Goal: Task Accomplishment & Management: Complete application form

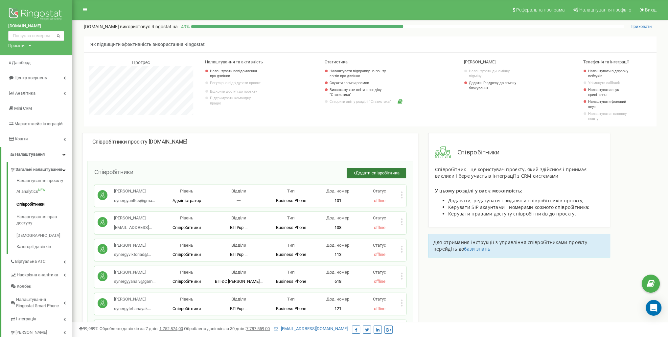
click at [376, 173] on span "Додати співробітника" at bounding box center [378, 173] width 44 height 5
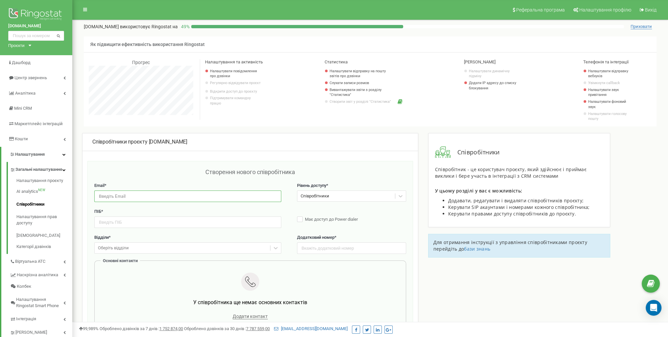
click at [186, 192] on input "email" at bounding box center [187, 197] width 187 height 12
click at [138, 220] on input "text" at bounding box center [187, 223] width 187 height 12
paste input "[PERSON_NAME]"
type input "[PERSON_NAME]"
click at [149, 195] on input "email" at bounding box center [187, 197] width 187 height 12
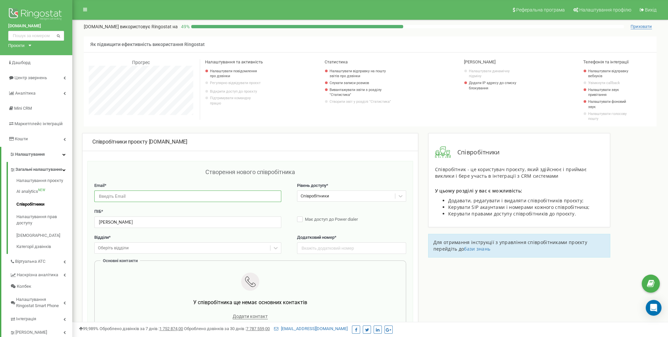
paste input "[PERSON_NAME][EMAIL_ADDRESS][DOMAIN_NAME]"
type input "[PERSON_NAME][EMAIL_ADDRESS][DOMAIN_NAME]"
click at [330, 250] on input "text" at bounding box center [351, 249] width 109 height 12
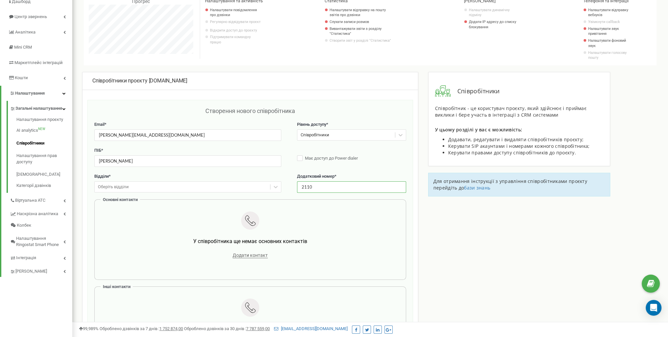
scroll to position [66, 0]
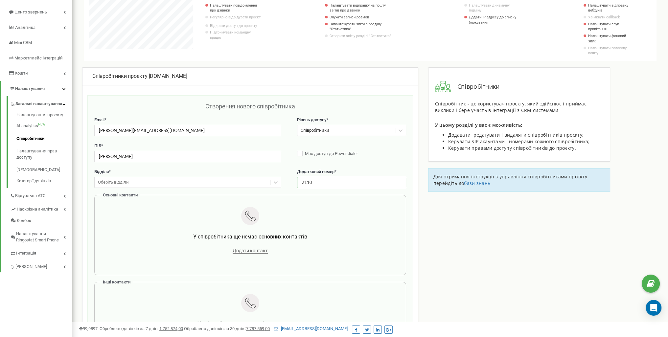
type input "2110"
click at [172, 221] on div at bounding box center [251, 217] width 292 height 20
click at [159, 181] on div "Оберіть відділи" at bounding box center [183, 183] width 176 height 10
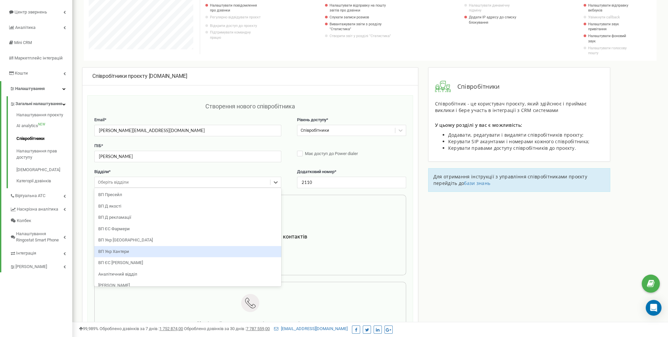
click at [157, 253] on div "ВП Укр Хантери" at bounding box center [187, 252] width 187 height 12
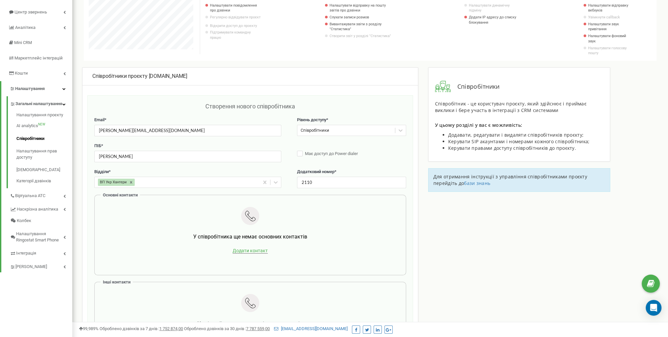
click at [263, 249] on span "Додати контакт" at bounding box center [250, 251] width 35 height 6
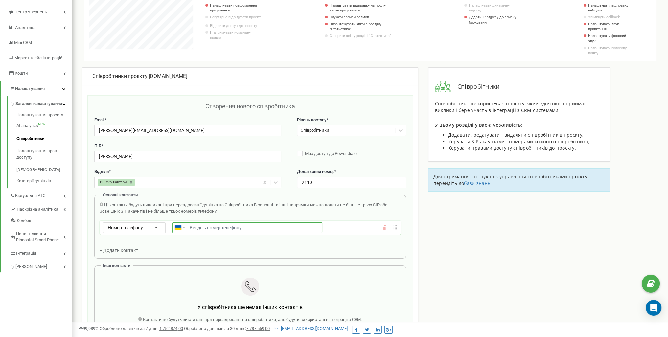
click at [203, 228] on input "Email *" at bounding box center [247, 228] width 150 height 11
paste input "[PHONE_NUMBER]"
type input "[PHONE_NUMBER]"
click at [155, 227] on icon at bounding box center [156, 228] width 15 height 11
click at [136, 245] on div "SIP" at bounding box center [134, 247] width 62 height 10
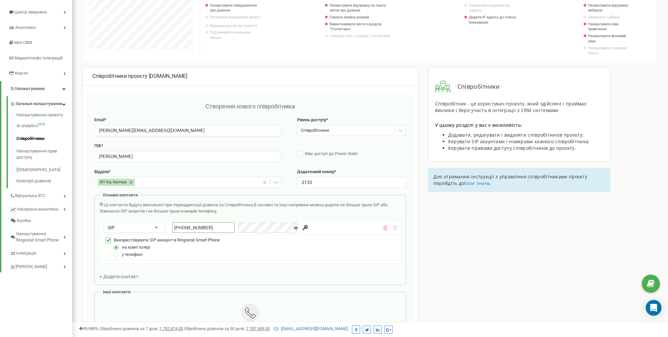
click at [221, 226] on input "[PHONE_NUMBER]" at bounding box center [203, 228] width 62 height 11
type input "synergyofficepro_maria"
click at [302, 225] on input "button" at bounding box center [305, 228] width 7 height 7
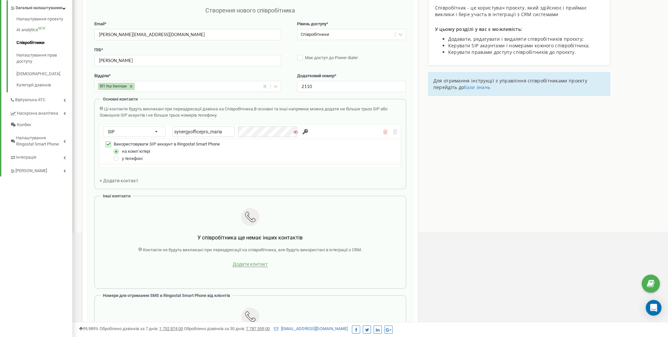
scroll to position [164, 0]
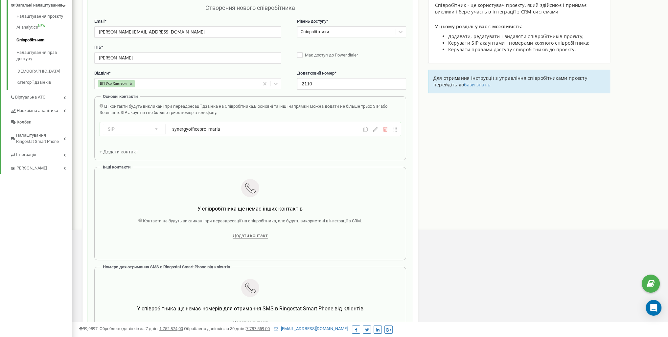
click at [251, 260] on div "Email * [PERSON_NAME][EMAIL_ADDRESS][DOMAIN_NAME] Рівень доступу * Співробітник…" at bounding box center [250, 177] width 312 height 319
click at [251, 231] on div "Додати контакт" at bounding box center [251, 235] width 292 height 9
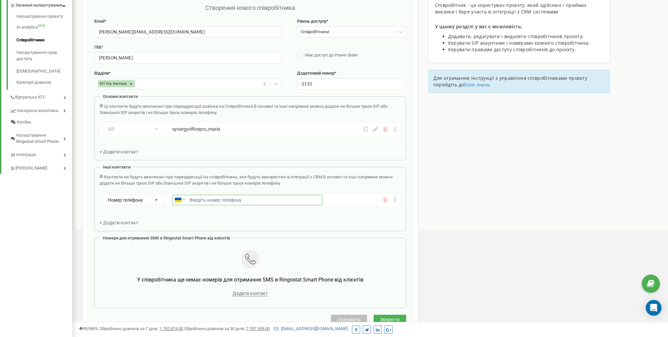
click at [218, 202] on input "Email *" at bounding box center [247, 200] width 150 height 11
paste input "[PHONE_NUMBER]"
type input "[PHONE_NUMBER]"
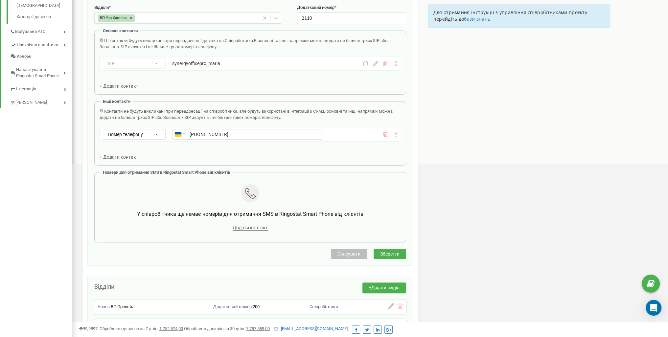
click at [391, 253] on span "Зберегти" at bounding box center [389, 254] width 19 height 5
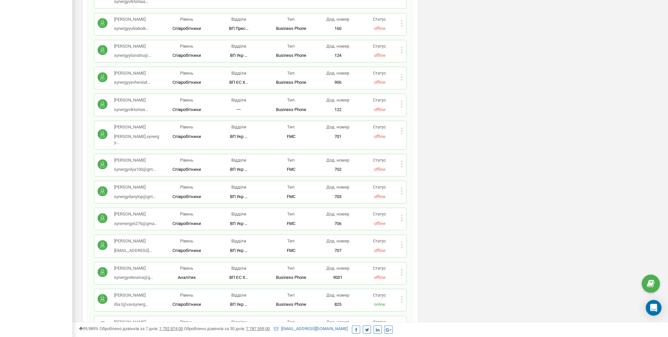
scroll to position [888, 0]
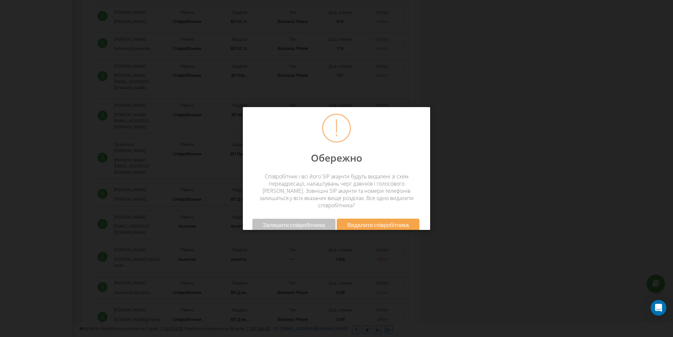
click at [371, 221] on button "Видалити співробітника" at bounding box center [378, 225] width 83 height 12
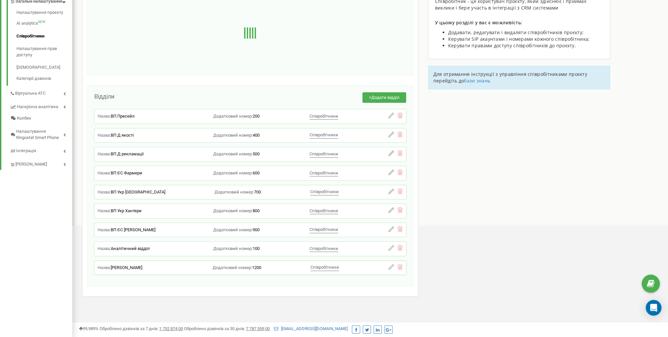
scroll to position [328392, 328190]
click at [650, 312] on div "Open Intercom Messenger" at bounding box center [653, 308] width 17 height 17
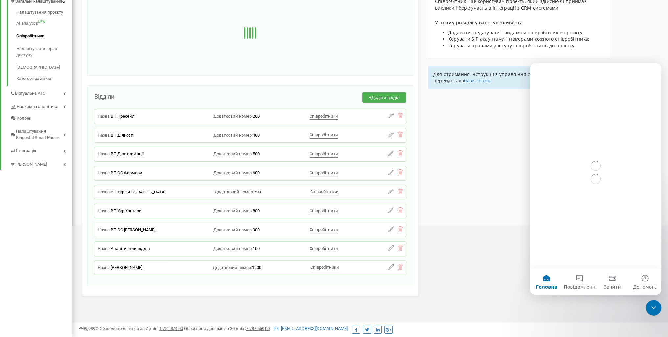
scroll to position [0, 0]
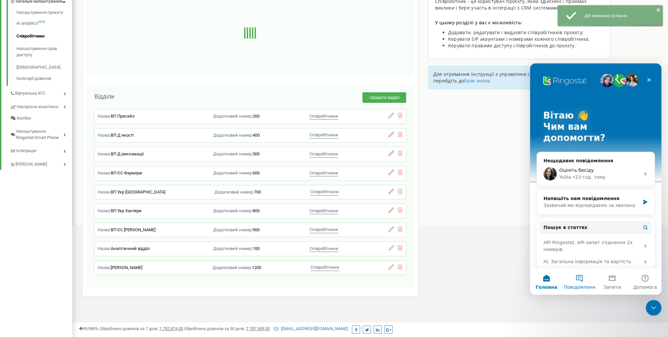
click at [578, 285] on span "Повідомлення" at bounding box center [581, 287] width 34 height 5
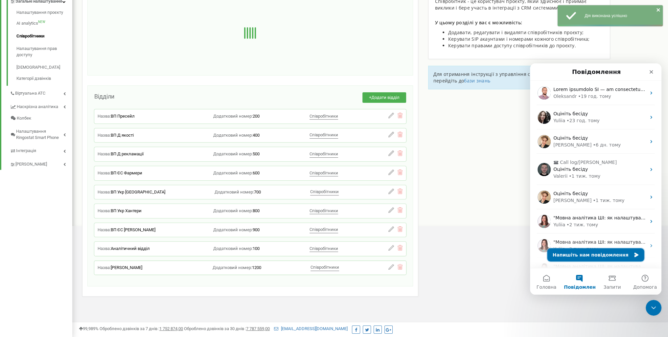
click at [573, 254] on button "Напишіть нам повідомлення" at bounding box center [596, 255] width 97 height 13
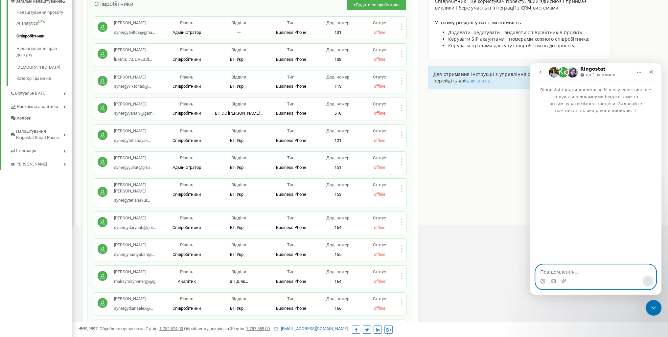
paste textarea "Доброго дня, прошу створити нового співробітника [PERSON_NAME], закріпити за не…"
type textarea "Доброго дня, прошу створити нового співробітника [PERSON_NAME], закріпити за не…"
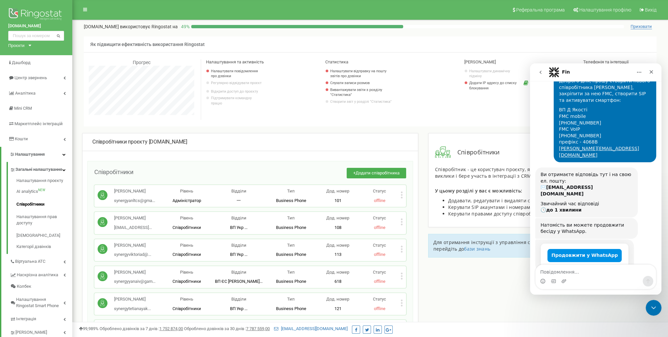
click at [568, 249] on button "Продовжити у WhatsApp" at bounding box center [585, 255] width 74 height 13
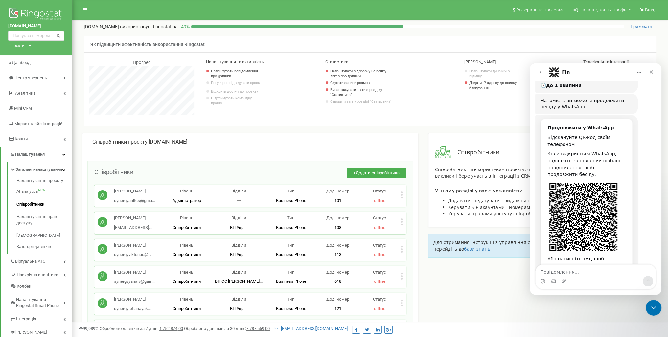
scroll to position [180, 0]
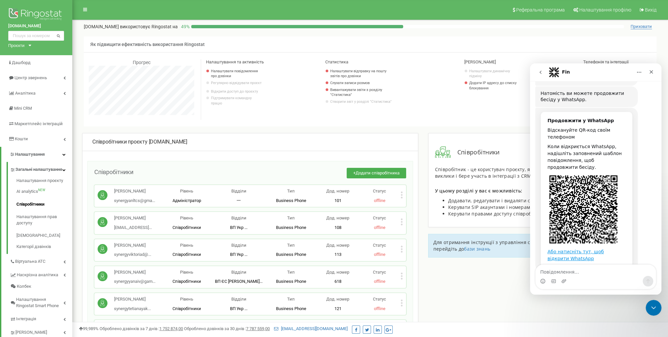
click at [566, 249] on link "Або натисніть тут, щоб відкрити WhatsApp" at bounding box center [576, 255] width 57 height 12
click at [653, 75] on div "Закрити" at bounding box center [652, 72] width 12 height 12
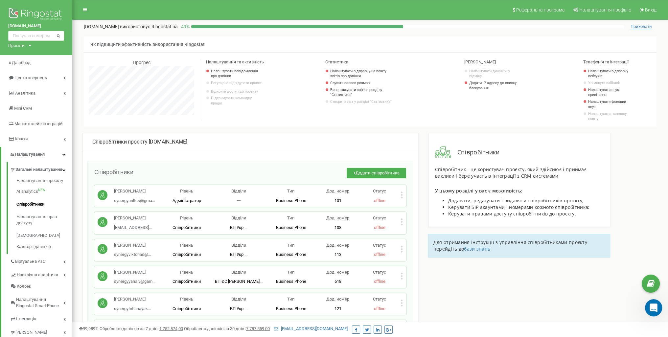
click at [652, 312] on div "Відкрити програму для спілкування Intercom" at bounding box center [653, 307] width 22 height 22
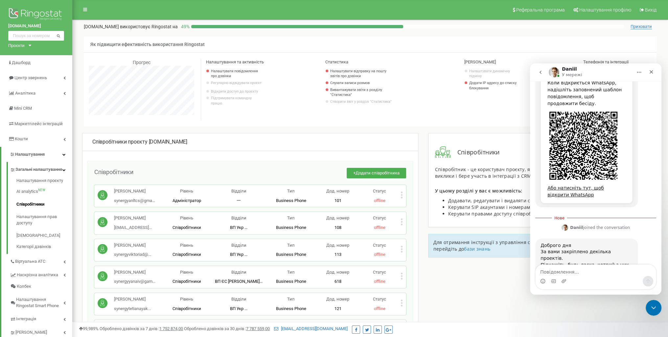
scroll to position [245, 0]
click at [595, 265] on textarea "Повідомлення..." at bounding box center [596, 270] width 120 height 11
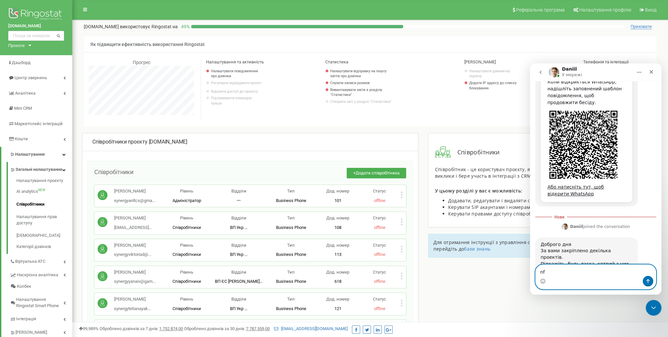
type textarea "n"
type textarea "[DOMAIN_NAME]"
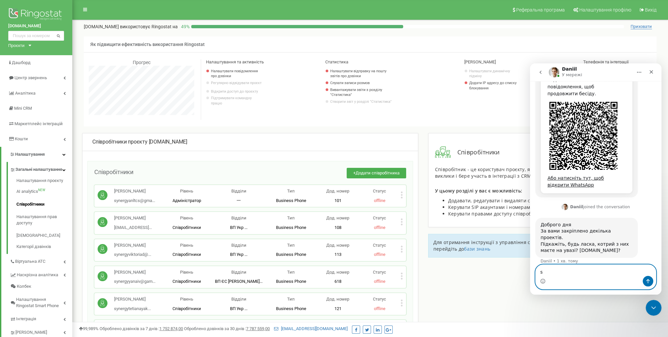
type textarea "s"
paste textarea "ВП Хантер UA"
type textarea "маленька поправка: ВП Хантер UA"
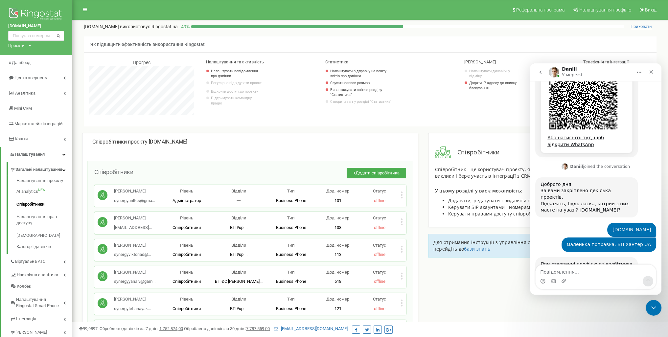
scroll to position [307, 0]
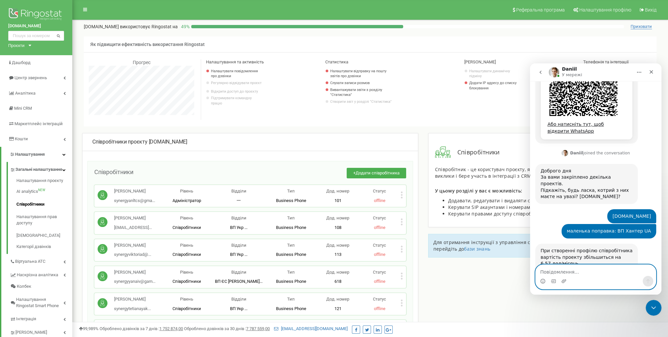
click at [583, 268] on textarea "Повідомлення..." at bounding box center [596, 270] width 120 height 11
type textarea "так, підтверджую"
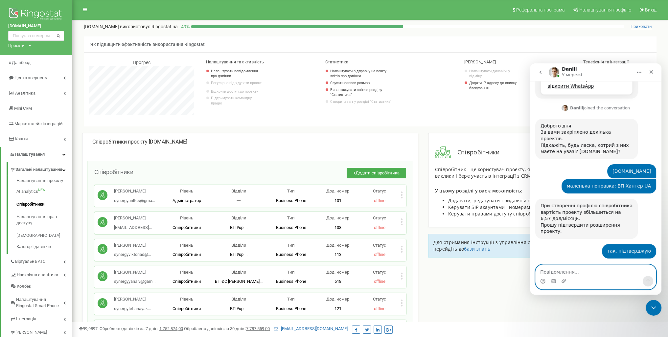
scroll to position [353, 0]
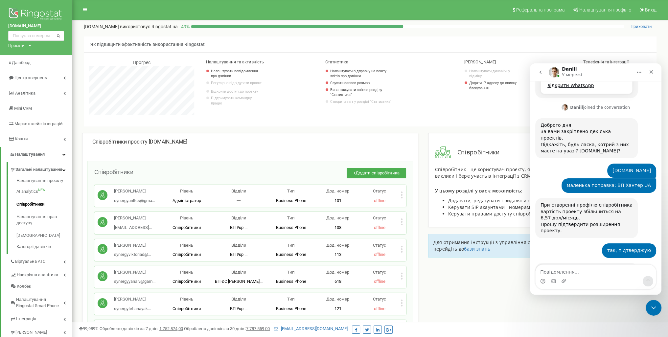
click at [558, 276] on div "Месенджер Intercom" at bounding box center [596, 277] width 120 height 24
click at [559, 287] on div "Месенджер Intercom" at bounding box center [596, 277] width 120 height 24
click at [573, 272] on textarea "Повідомлення..." at bounding box center [596, 270] width 120 height 11
type textarea "дякую, очікую.."
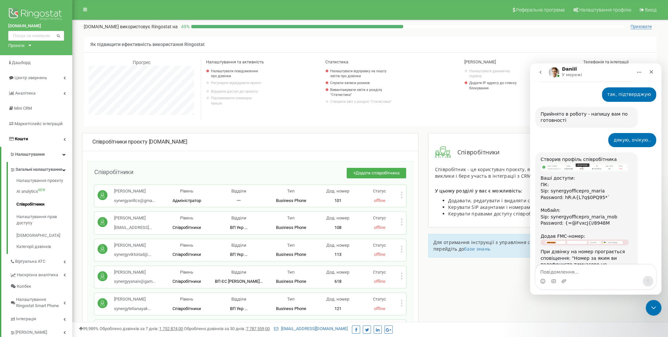
scroll to position [510, 0]
click at [575, 239] on img "Daniil каже…" at bounding box center [585, 242] width 88 height 6
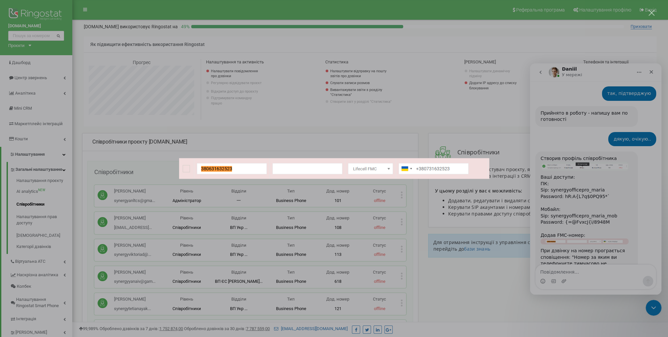
click at [575, 210] on div "Месенджер Intercom" at bounding box center [334, 168] width 668 height 337
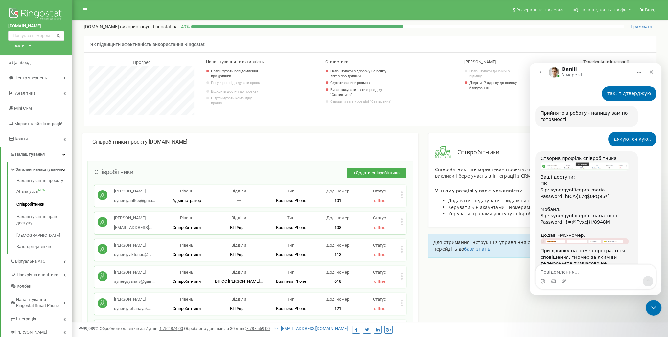
click at [581, 162] on img "Daniil каже…" at bounding box center [585, 166] width 88 height 9
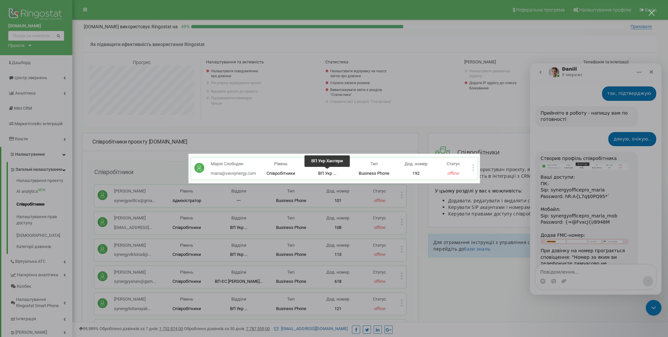
click at [581, 133] on div "Месенджер Intercom" at bounding box center [334, 168] width 668 height 337
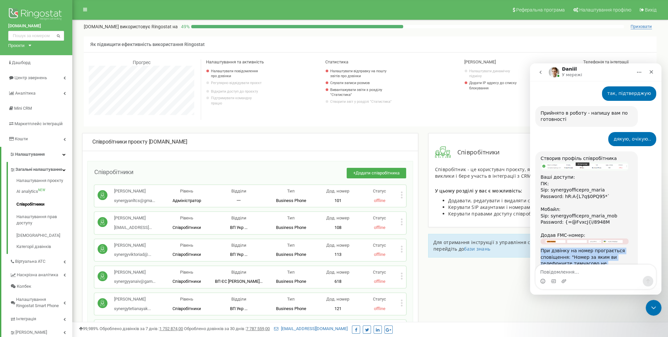
drag, startPoint x: 562, startPoint y: 223, endPoint x: 601, endPoint y: 243, distance: 44.6
click at [601, 248] on div "При дзвінку на номер програється сповіщення: "Номер за яким ви телефонуєте тимч…" at bounding box center [587, 264] width 92 height 32
copy div "При дзвінку на номер програється сповіщення: "Номер за яким ви телефонуєте тимч…"
click at [588, 263] on div "Створив профіль співробітника Ваші доступи: ПК: Sip: synergyofficepro_maria Pas…" at bounding box center [596, 225] width 121 height 147
click at [588, 270] on textarea "Повідомлення..." at bounding box center [596, 270] width 120 height 11
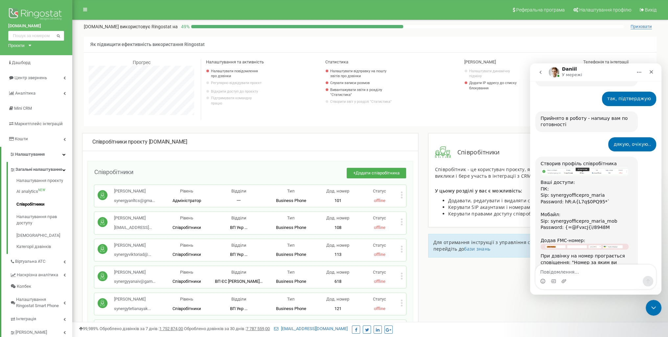
scroll to position [510, 0]
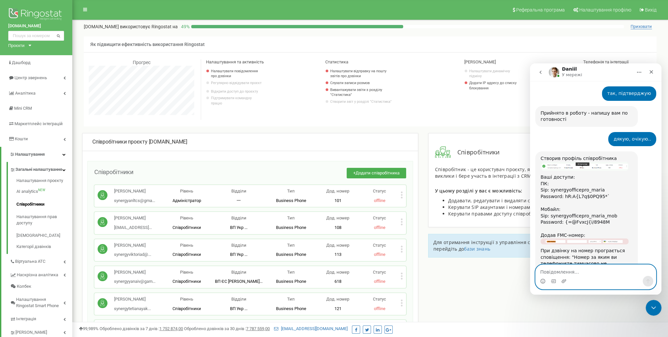
click at [572, 271] on textarea "Повідомлення..." at bounding box center [596, 270] width 120 height 11
type textarea "так, зі сторони оператора, мають закінчити певні дії..."
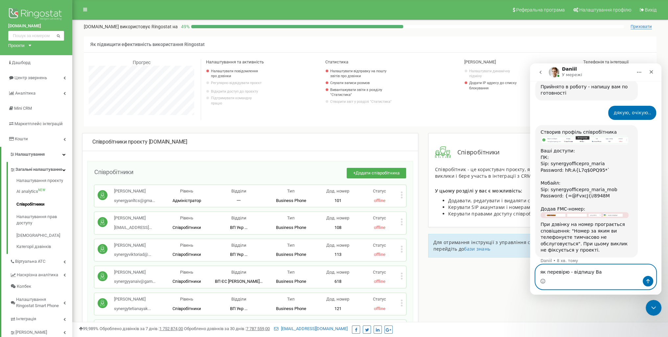
type textarea "як перевірю - відпишу Вам"
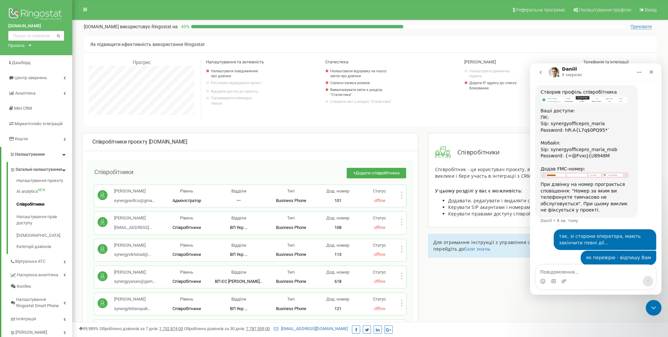
scroll to position [577, 0]
